Goal: Task Accomplishment & Management: Manage account settings

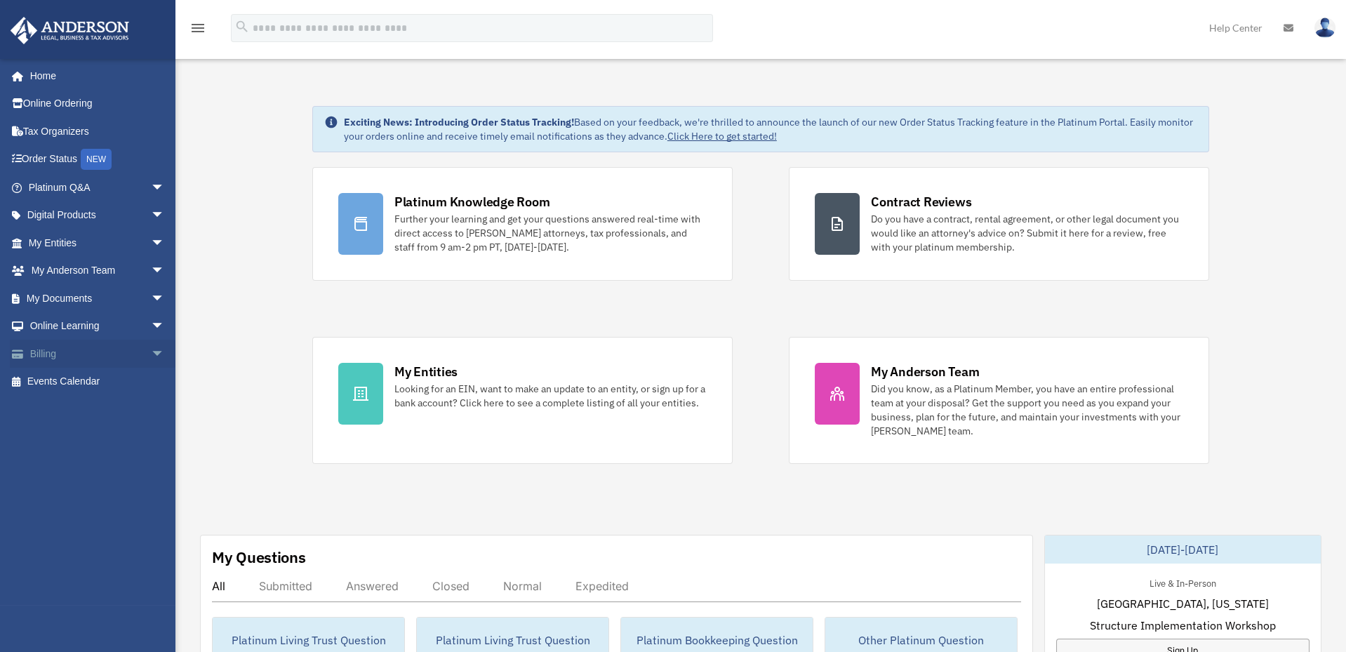
click at [35, 346] on link "Billing arrow_drop_down" at bounding box center [98, 354] width 176 height 28
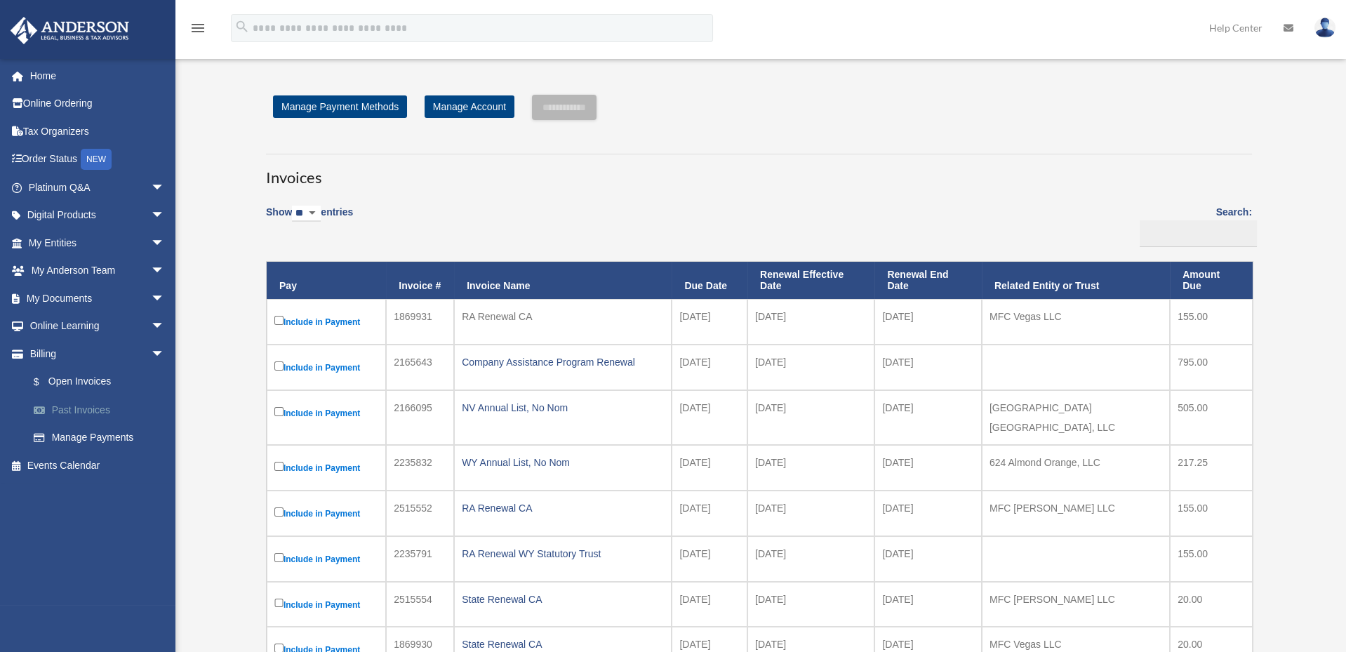
click at [86, 406] on link "Past Invoices" at bounding box center [103, 410] width 166 height 28
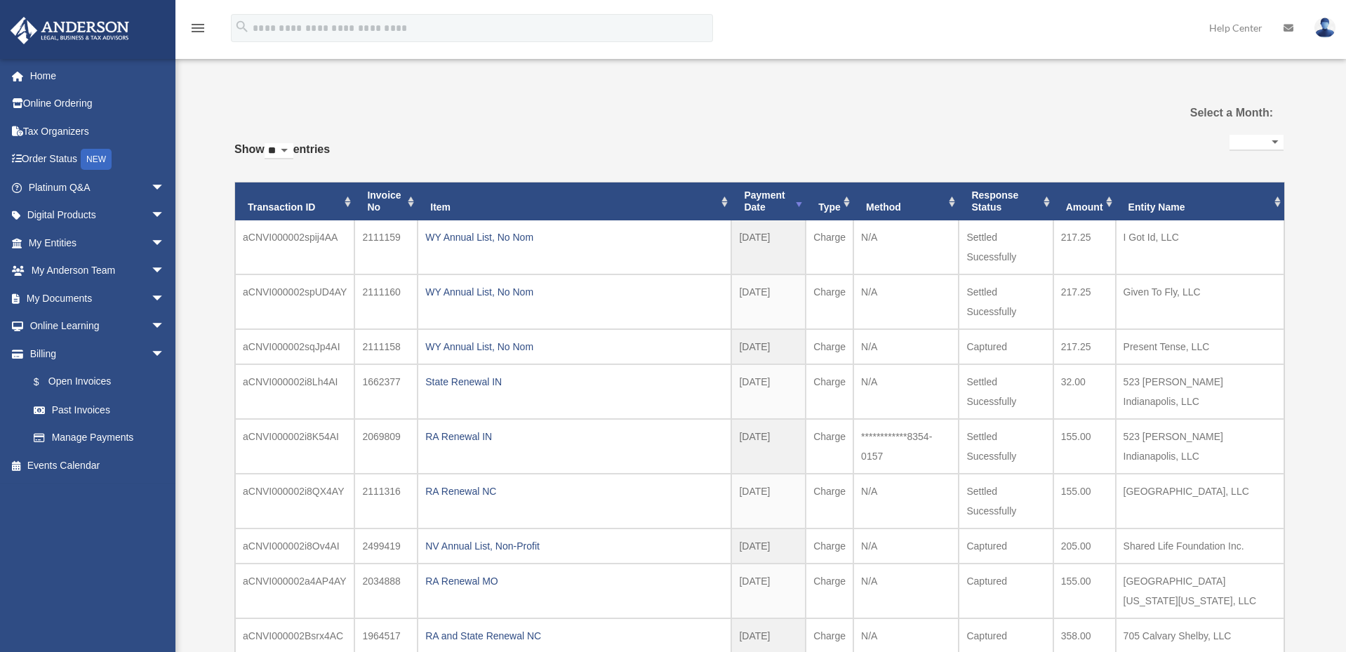
select select
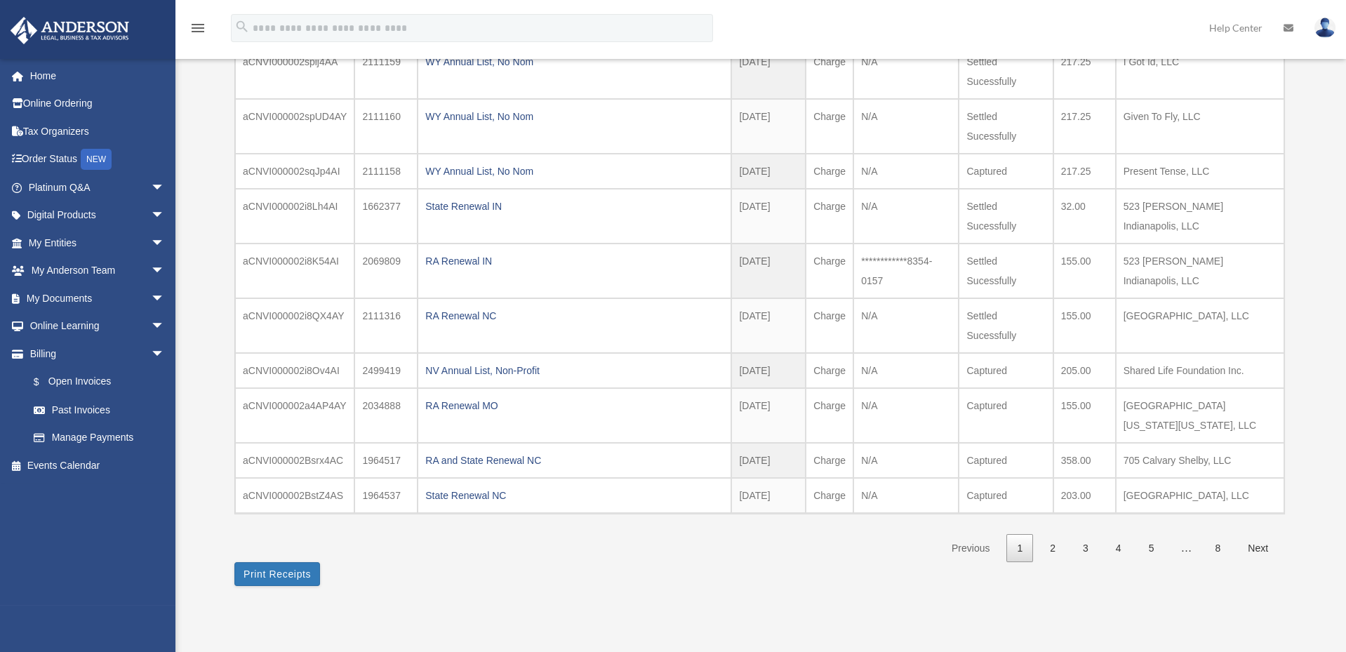
scroll to position [183, 0]
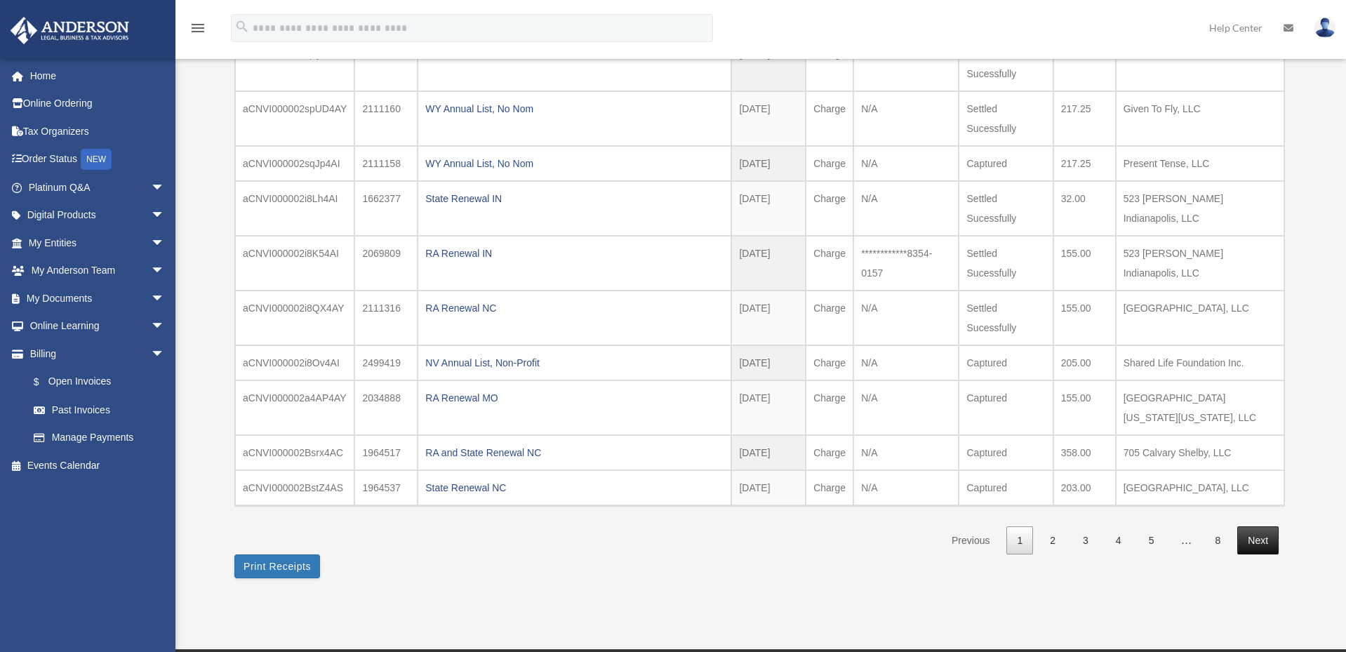
click at [1259, 535] on link "Next" at bounding box center [1258, 540] width 41 height 29
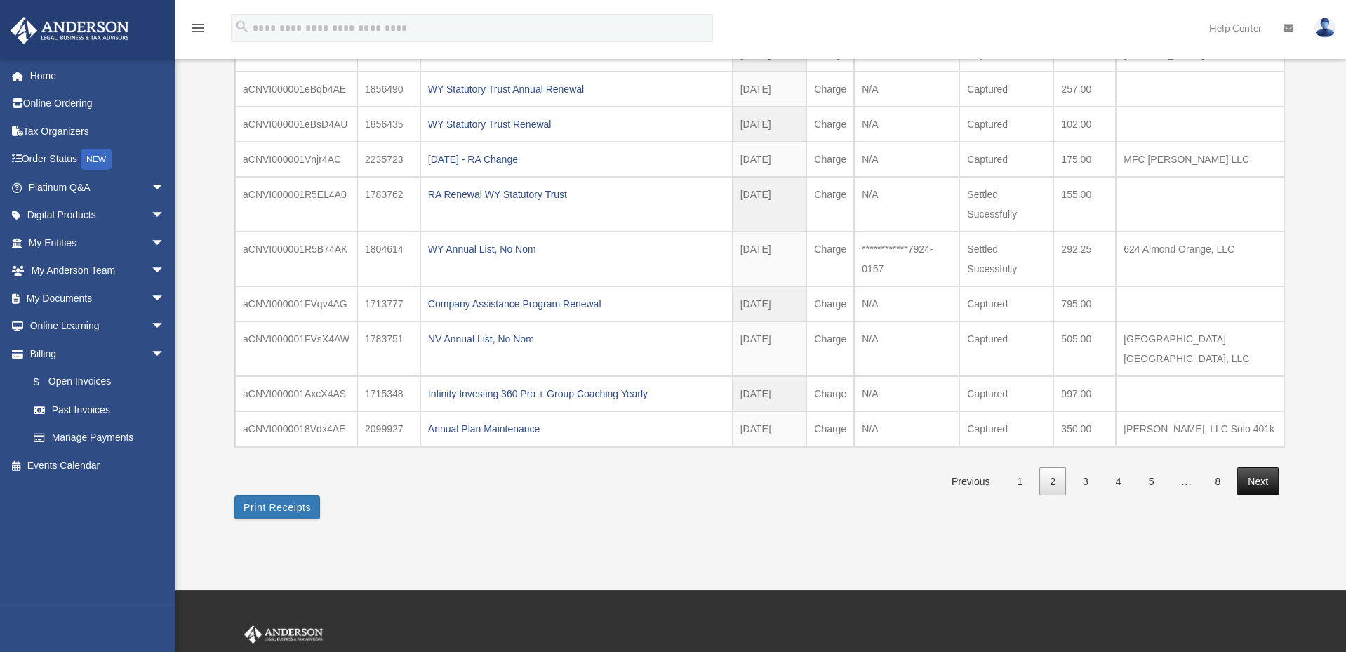
click at [1260, 468] on link "Next" at bounding box center [1258, 482] width 41 height 29
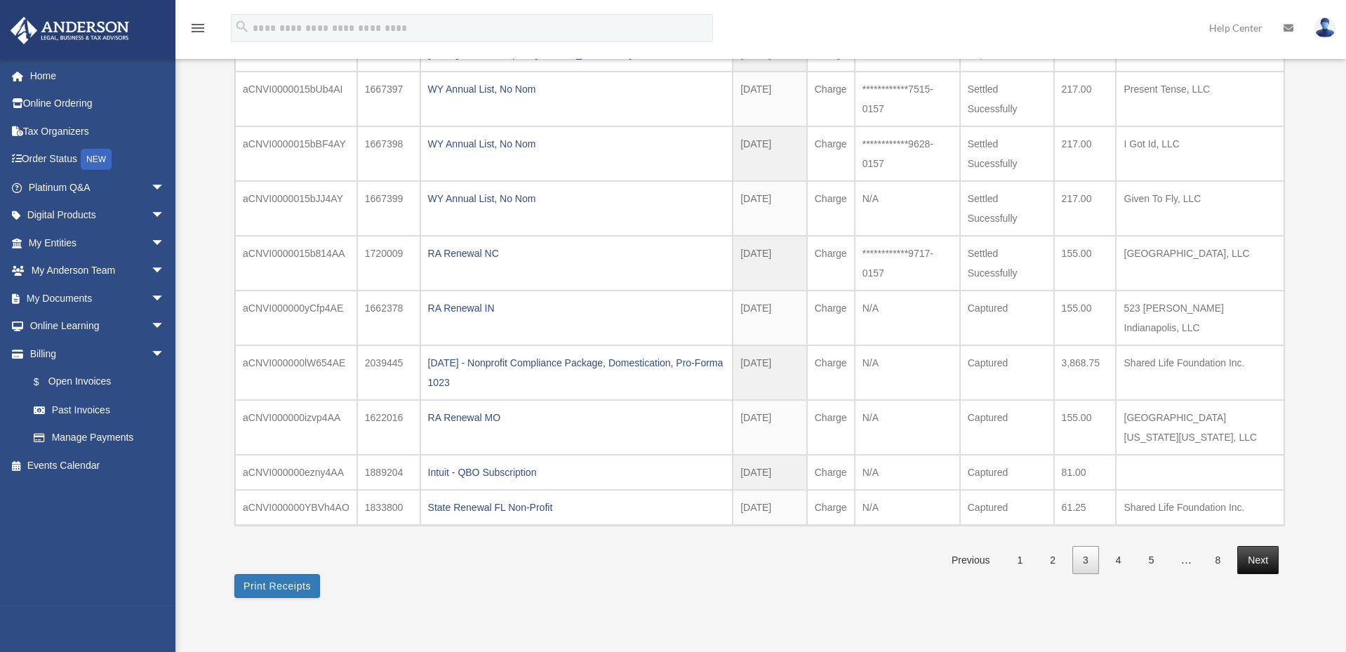
click at [1259, 546] on link "Next" at bounding box center [1258, 560] width 41 height 29
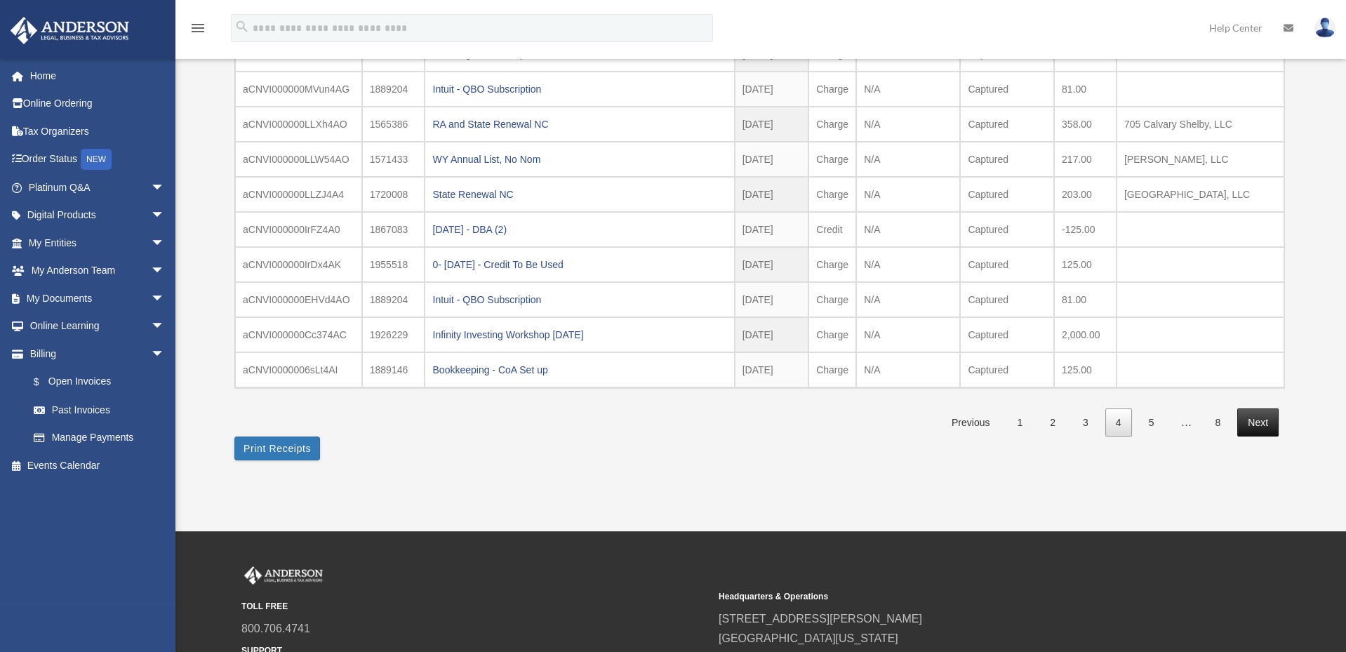
click at [1259, 437] on link "Next" at bounding box center [1258, 423] width 41 height 29
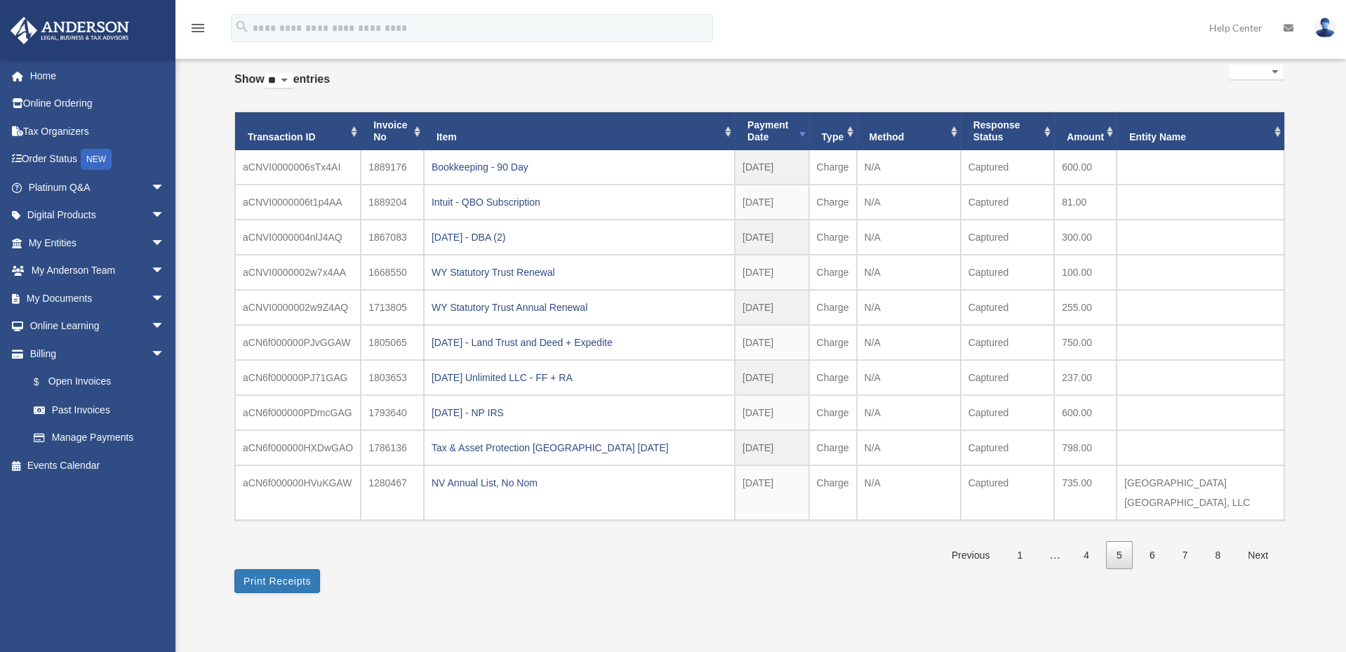
scroll to position [54, 0]
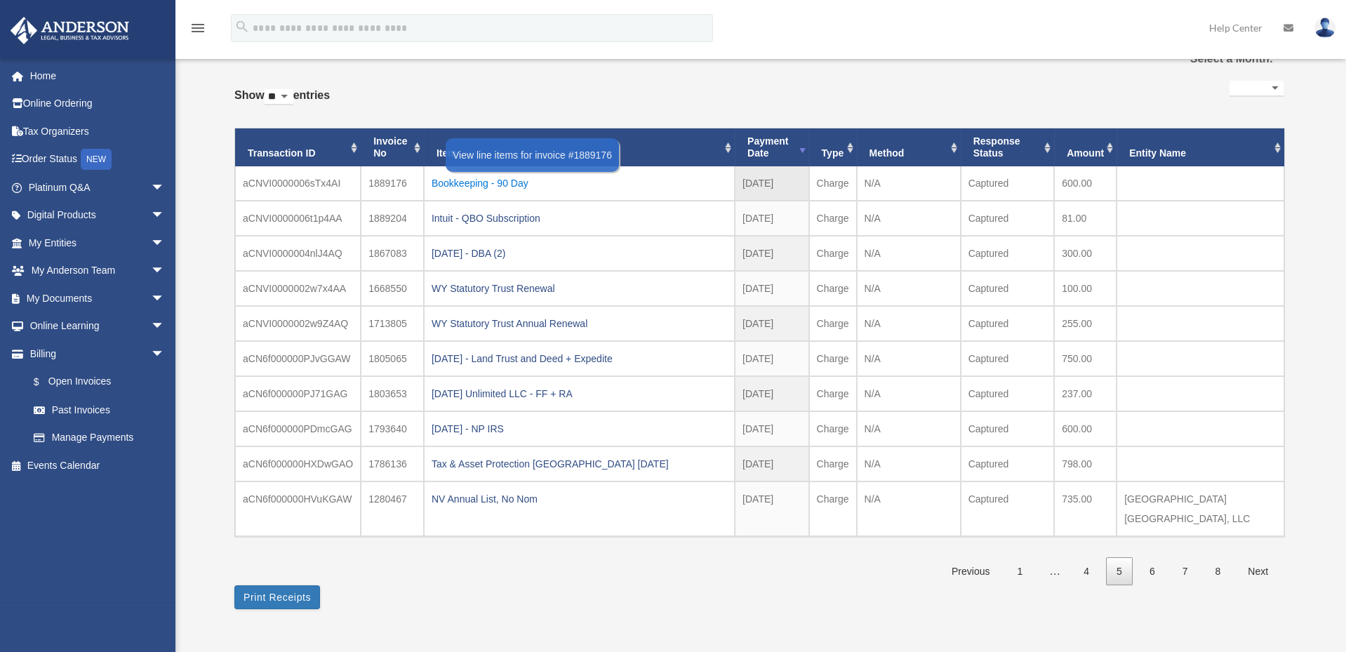
click at [475, 175] on div "Bookkeeping - 90 Day" at bounding box center [580, 183] width 296 height 20
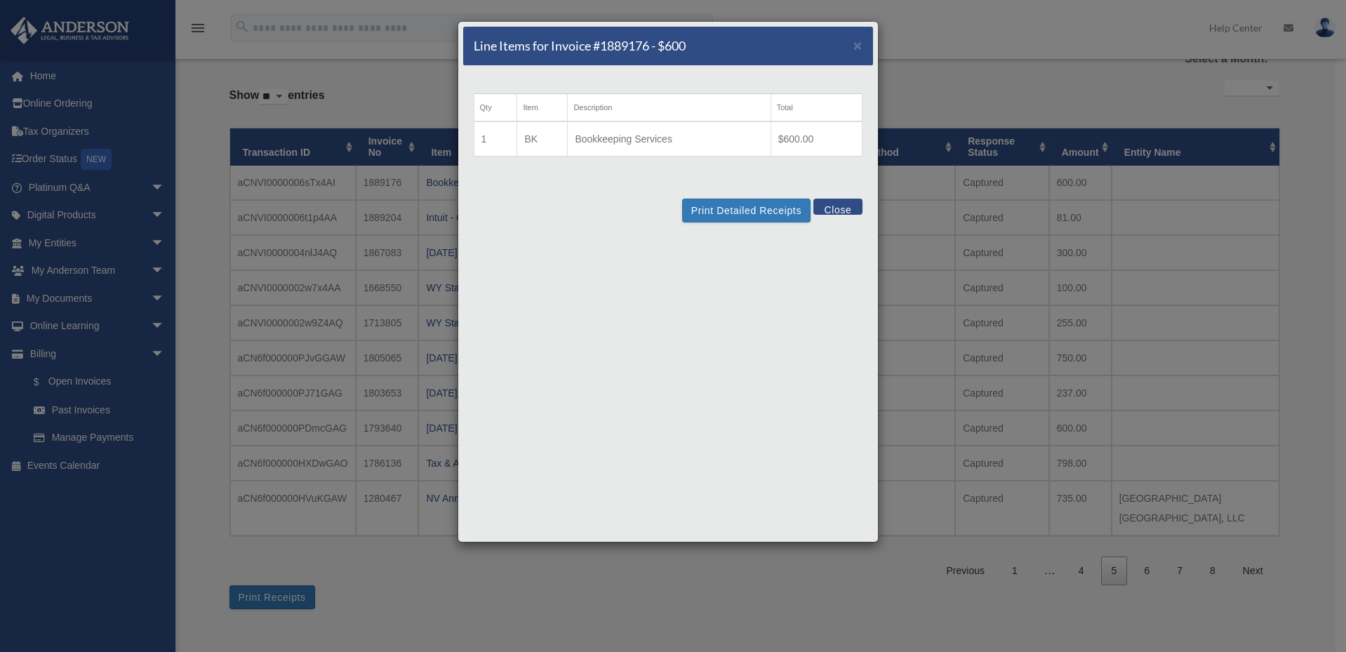
click at [600, 303] on div "Line Items for Invoice #1889176 - $600 × Qty Item Description Total 1 BK Bookke…" at bounding box center [668, 282] width 421 height 522
click at [854, 41] on span "×" at bounding box center [858, 45] width 9 height 16
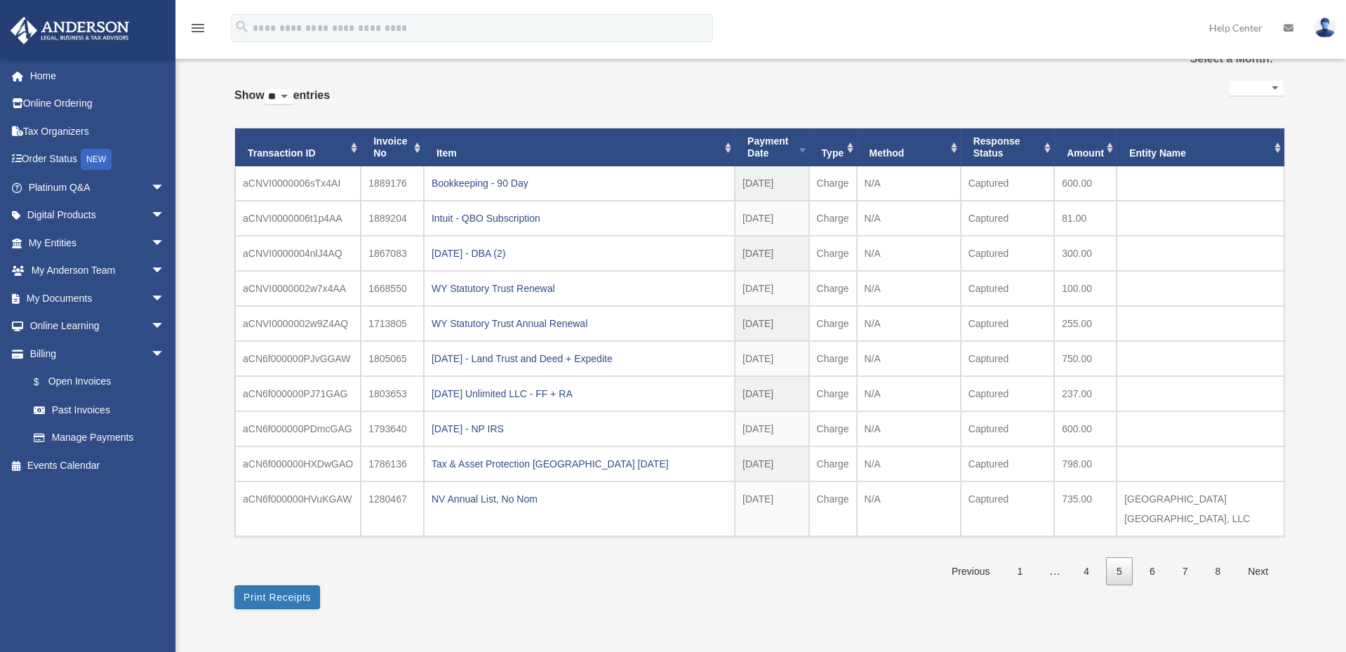
click at [647, 81] on div "**********" at bounding box center [758, 331] width 1049 height 508
click at [44, 74] on link "Home" at bounding box center [98, 76] width 176 height 28
